Goal: Transaction & Acquisition: Purchase product/service

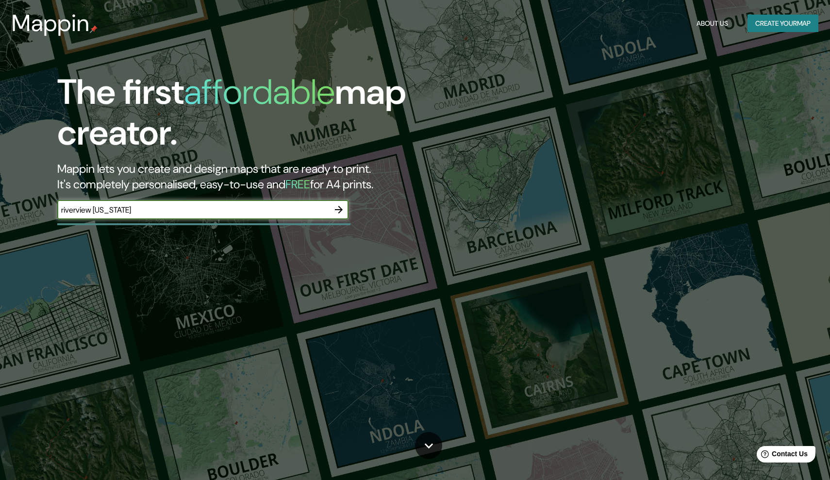
type input "riverview [US_STATE]"
click at [340, 207] on icon "button" at bounding box center [339, 210] width 8 height 8
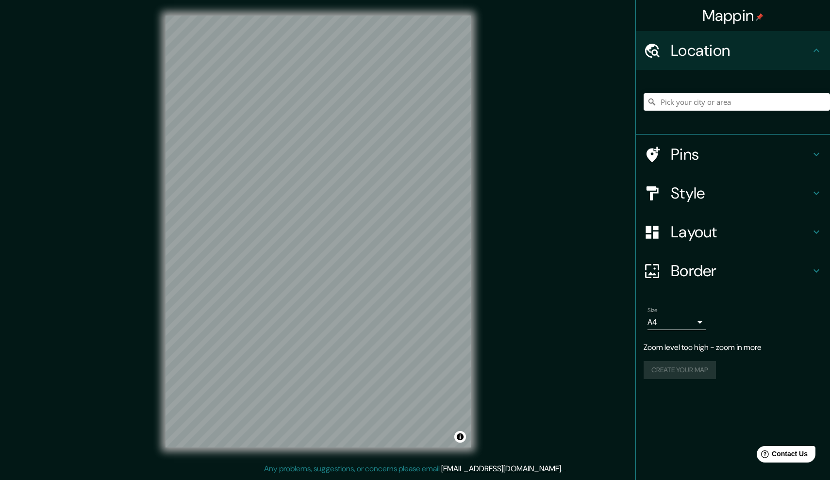
click at [578, 175] on div "Mappin Location Pins Style Layout Border Choose a border. Hint : you can make l…" at bounding box center [415, 239] width 830 height 479
click at [370, 186] on div at bounding box center [369, 186] width 8 height 8
click at [768, 185] on h4 "Style" at bounding box center [741, 192] width 140 height 19
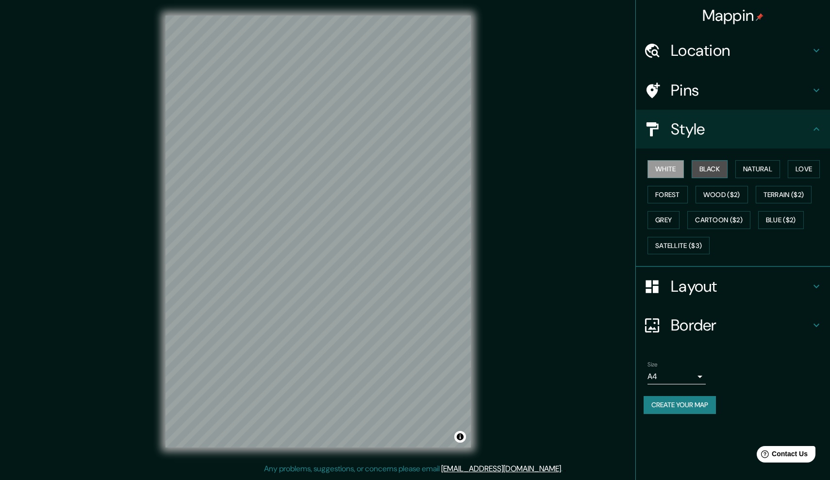
click at [706, 168] on button "Black" at bounding box center [710, 169] width 36 height 18
click at [759, 164] on button "Natural" at bounding box center [757, 169] width 45 height 18
click at [665, 191] on button "Forest" at bounding box center [667, 195] width 40 height 18
click at [814, 169] on button "Love" at bounding box center [804, 169] width 32 height 18
click at [719, 192] on button "Wood ($2)" at bounding box center [721, 195] width 52 height 18
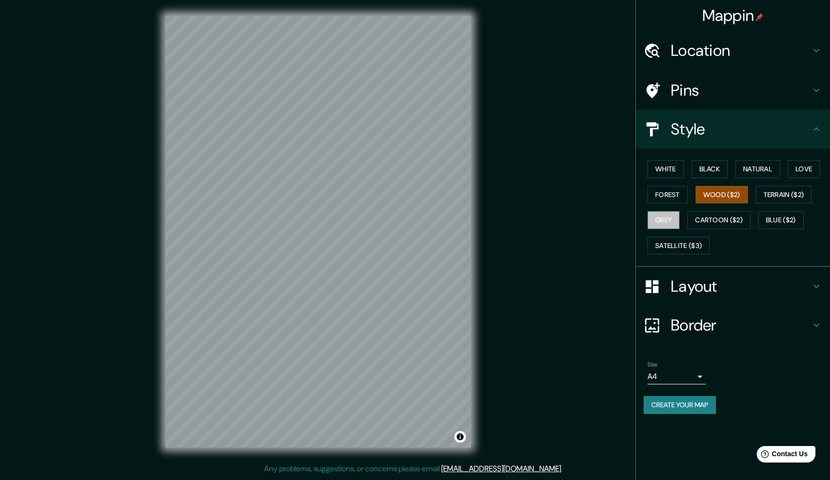
click at [660, 221] on button "Grey" at bounding box center [663, 220] width 32 height 18
click at [765, 169] on button "Natural" at bounding box center [757, 169] width 45 height 18
click at [668, 170] on button "White" at bounding box center [665, 169] width 36 height 18
click at [537, 216] on div "Mappin Location Pins Style White Black Natural Love Forest Wood ($2) Terrain ($…" at bounding box center [415, 239] width 830 height 479
click at [698, 373] on body "Mappin Location Pins Style White Black Natural Love Forest Wood ($2) Terrain ($…" at bounding box center [415, 240] width 830 height 480
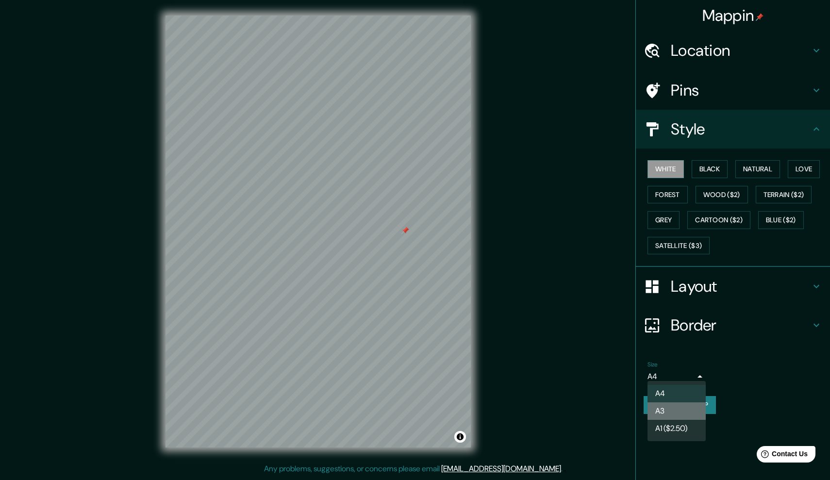
click at [662, 409] on li "A3" at bounding box center [676, 410] width 58 height 17
click at [696, 368] on body "Mappin Location Pins Style White Black Natural Love Forest Wood ($2) Terrain ($…" at bounding box center [415, 240] width 830 height 480
click at [669, 401] on li "A4" at bounding box center [676, 393] width 58 height 17
type input "single"
click at [689, 402] on button "Create your map" at bounding box center [680, 405] width 72 height 18
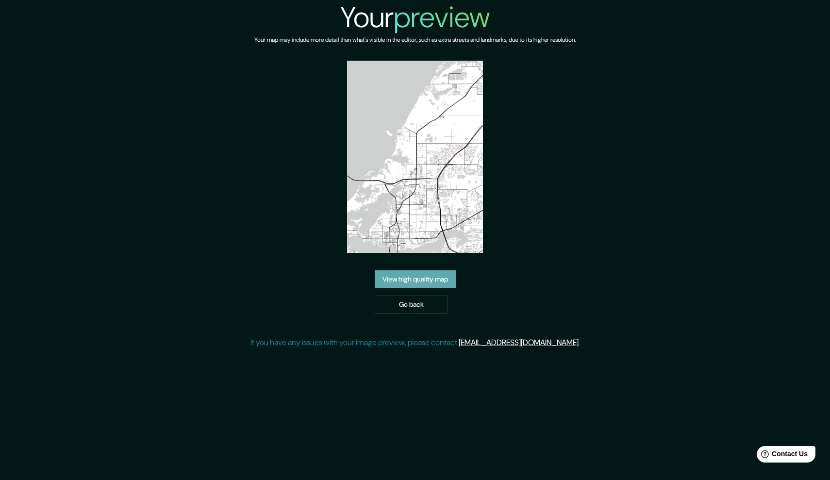
click at [420, 282] on link "View high quality map" at bounding box center [415, 279] width 81 height 18
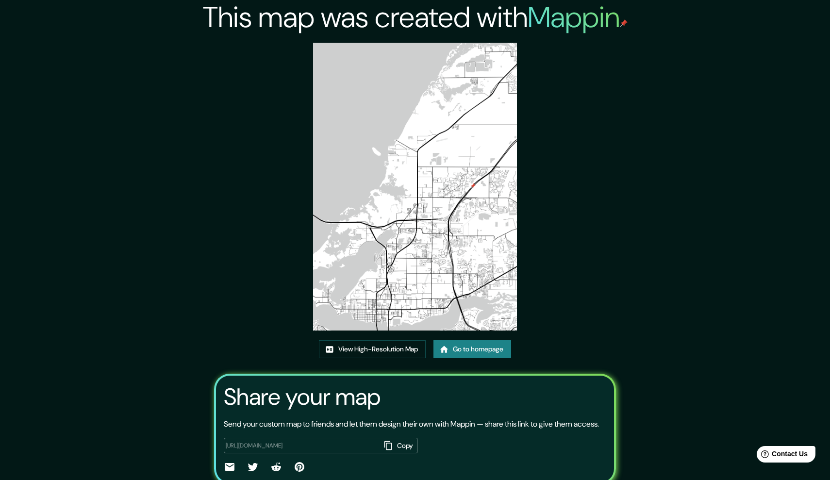
click at [457, 347] on link "Go to homepage" at bounding box center [472, 349] width 78 height 18
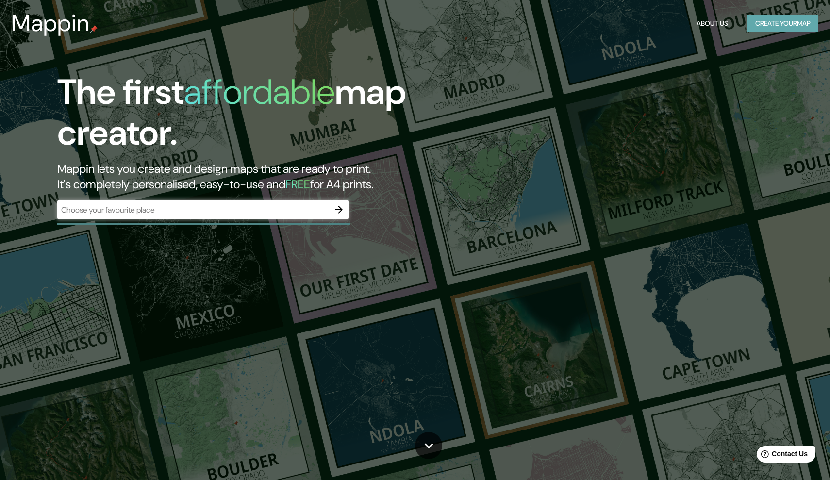
click at [773, 27] on button "Create your map" at bounding box center [782, 24] width 71 height 18
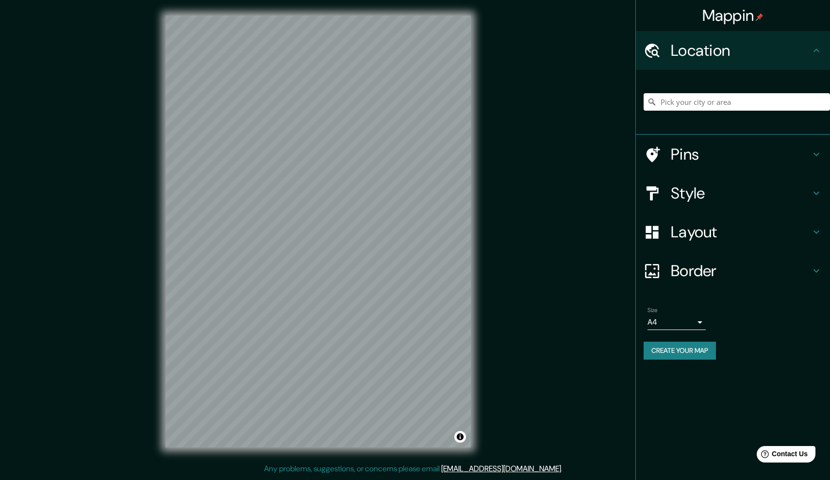
click at [752, 49] on h4 "Location" at bounding box center [741, 50] width 140 height 19
